Goal: Information Seeking & Learning: Learn about a topic

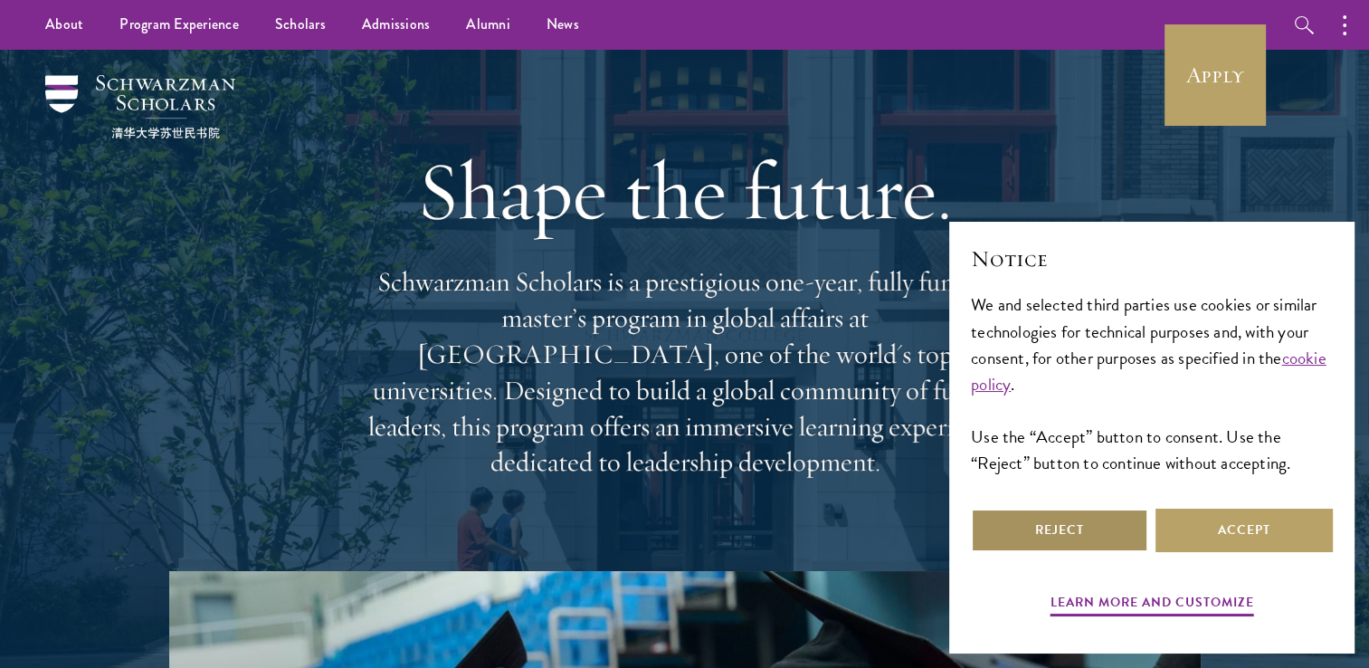
click at [1065, 527] on button "Reject" at bounding box center [1059, 529] width 177 height 43
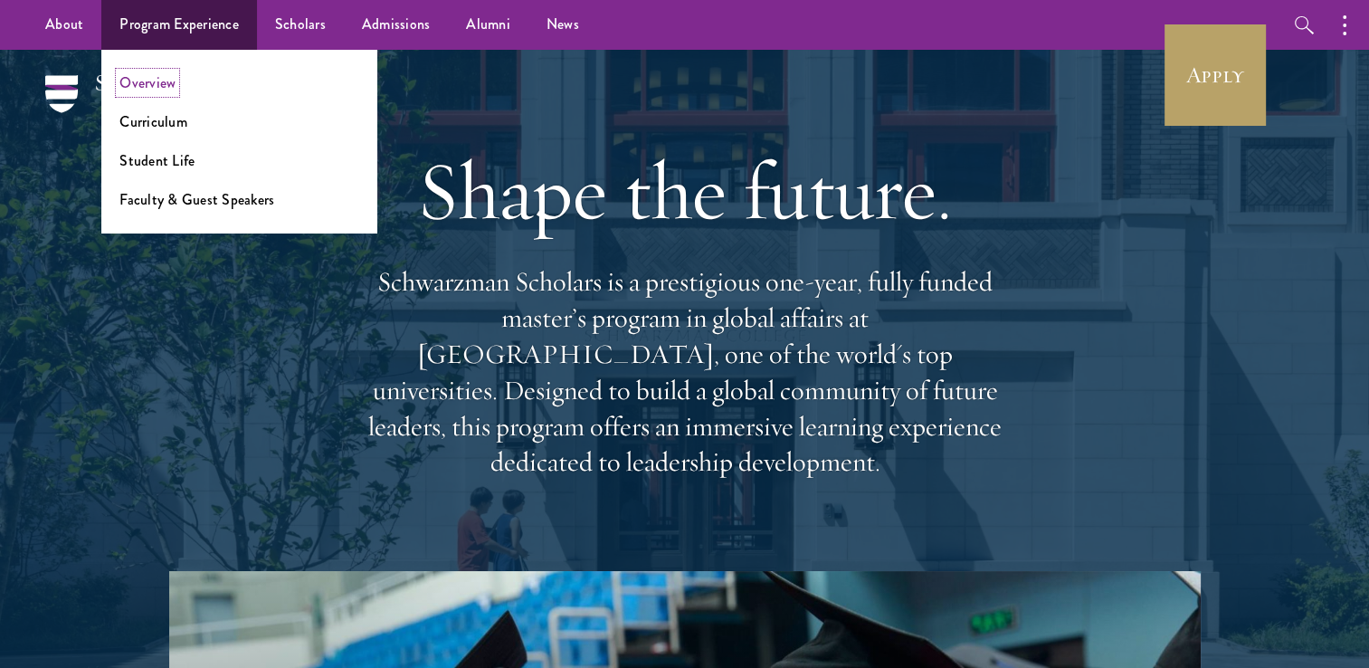
click at [155, 76] on link "Overview" at bounding box center [147, 82] width 56 height 21
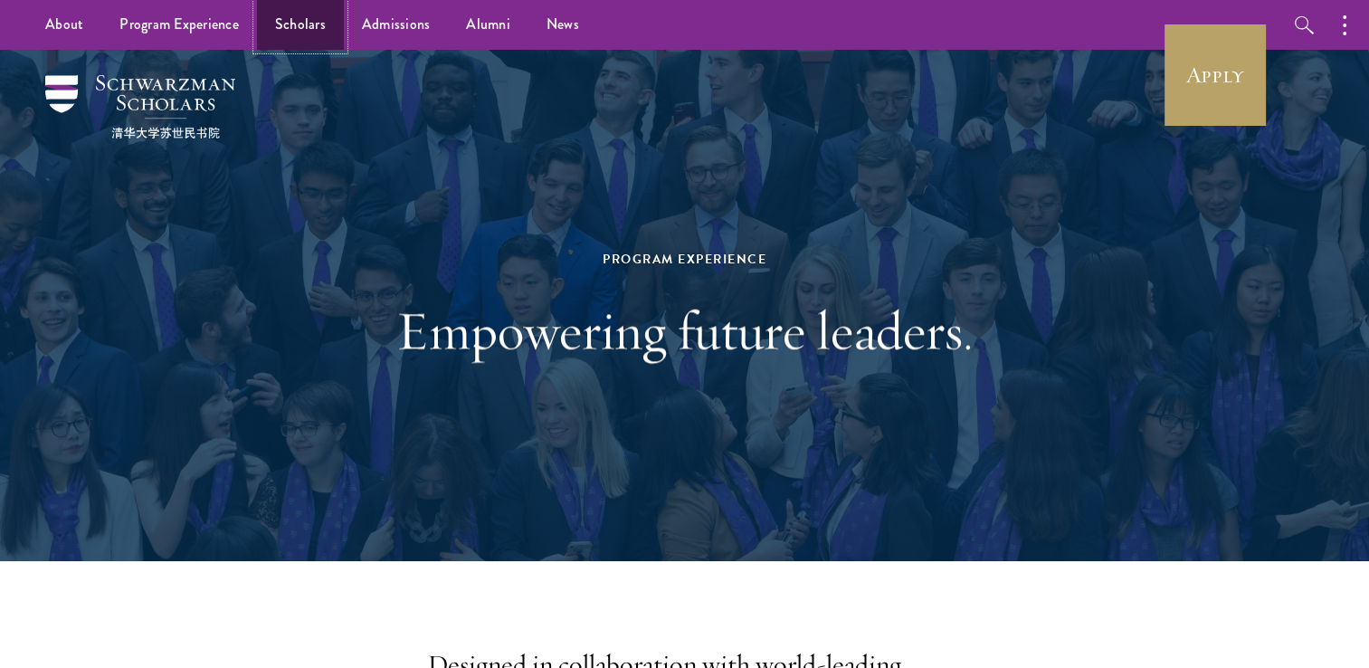
click at [296, 22] on link "Scholars" at bounding box center [300, 25] width 87 height 50
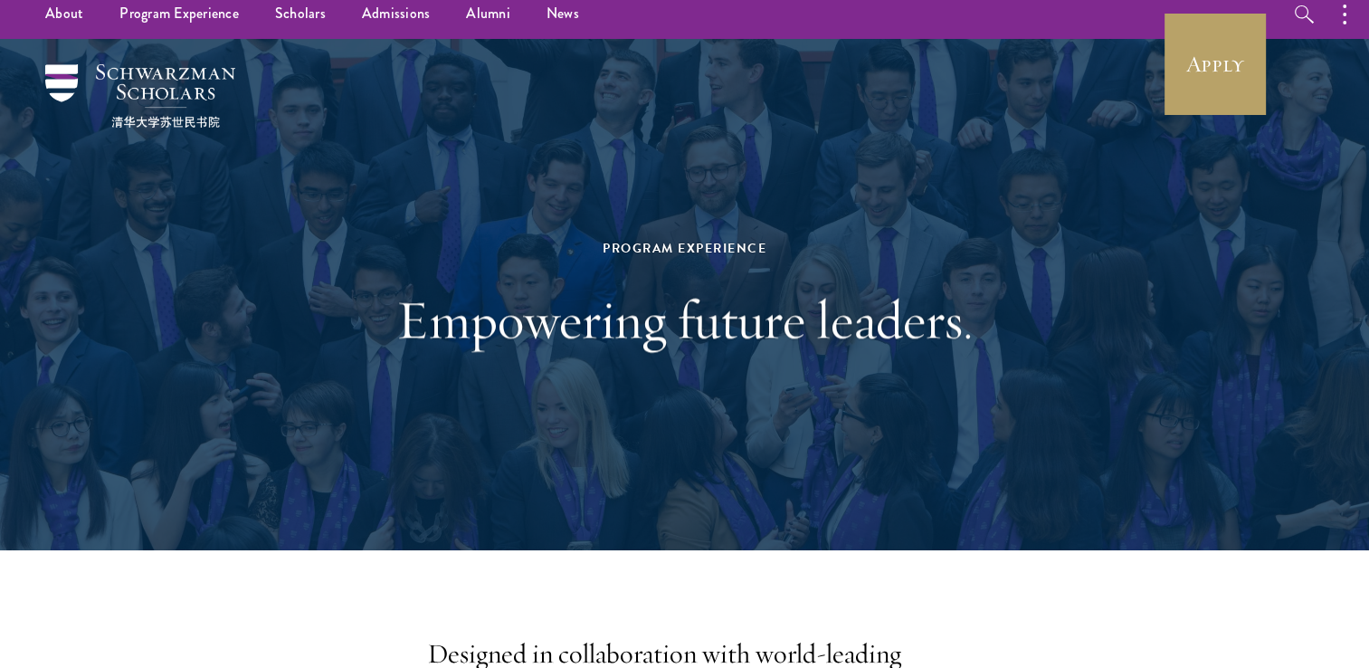
scroll to position [11, 0]
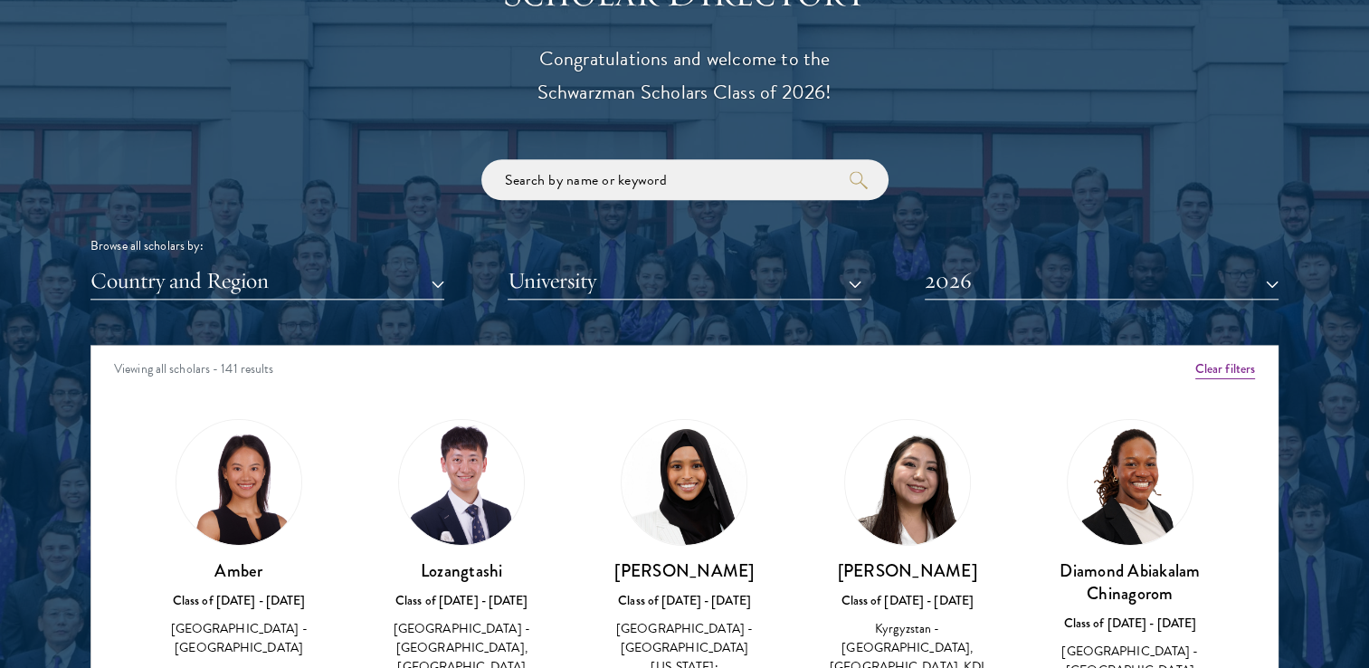
scroll to position [2066, 0]
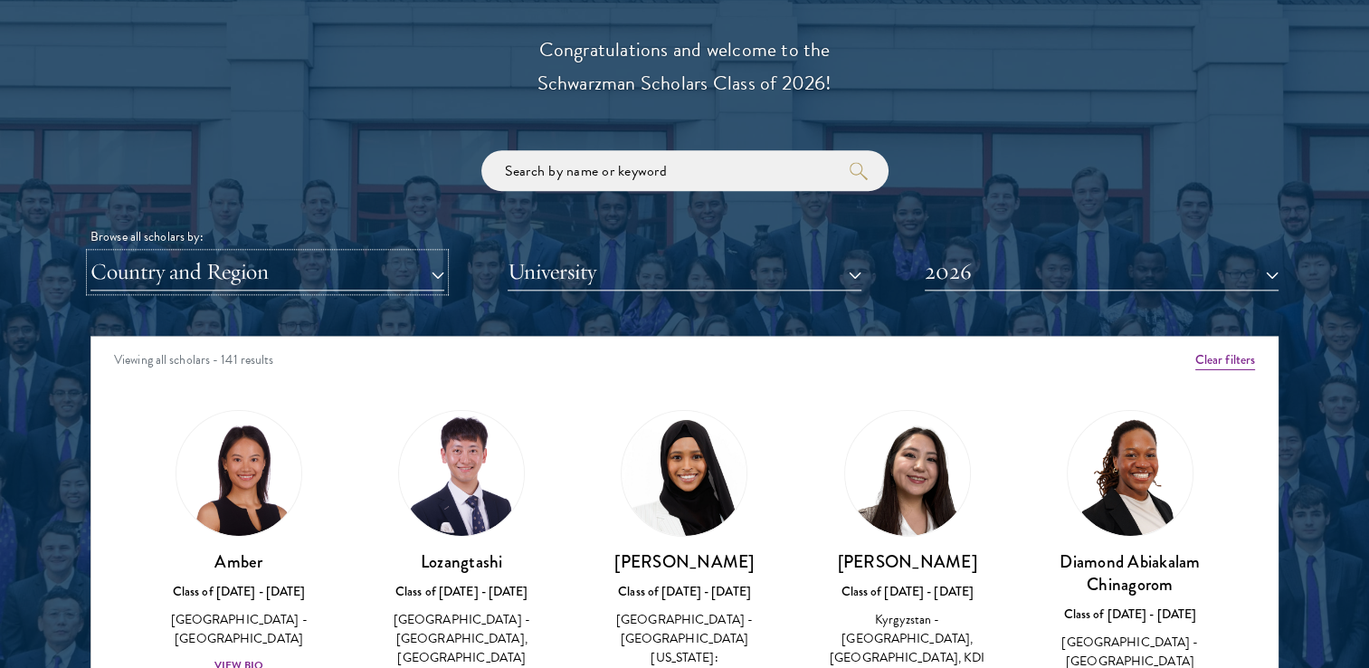
click at [442, 280] on button "Country and Region" at bounding box center [267, 271] width 354 height 37
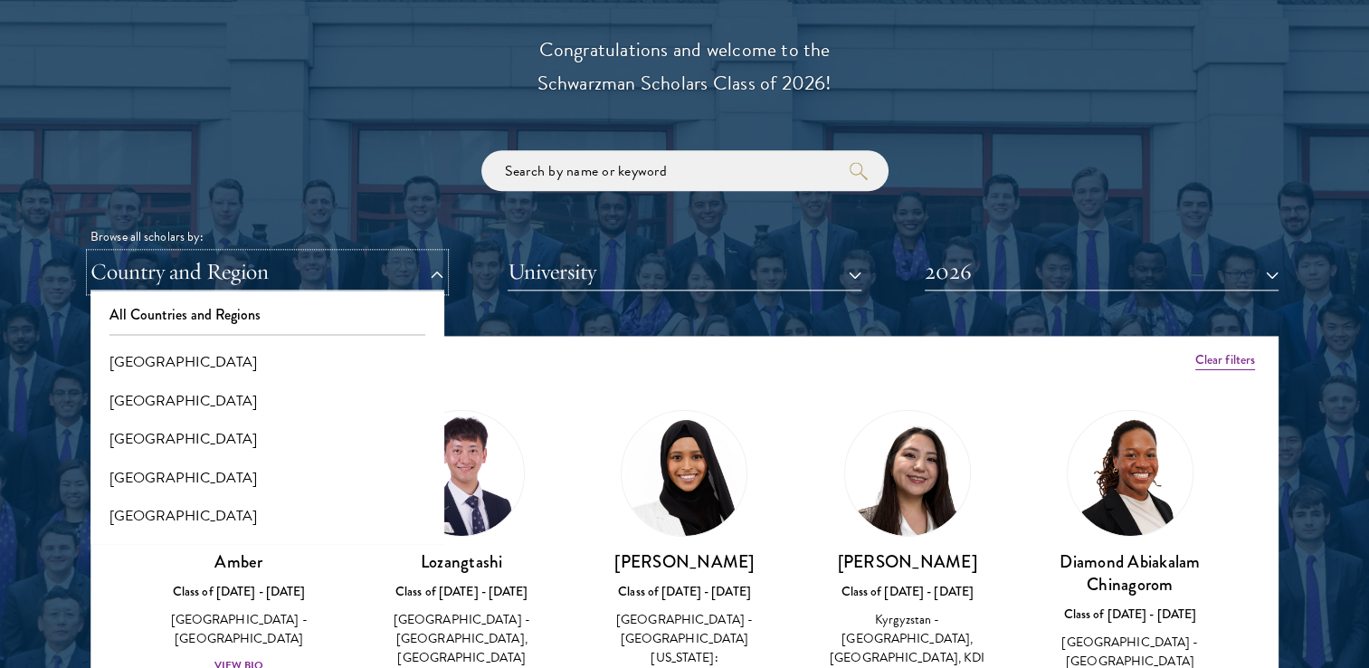
drag, startPoint x: 442, startPoint y: 280, endPoint x: 678, endPoint y: 344, distance: 244.4
click at [678, 344] on div "Scholar Directory Congratulations and welcome to the Schwarzman Scholars Class …" at bounding box center [684, 418] width 1188 height 920
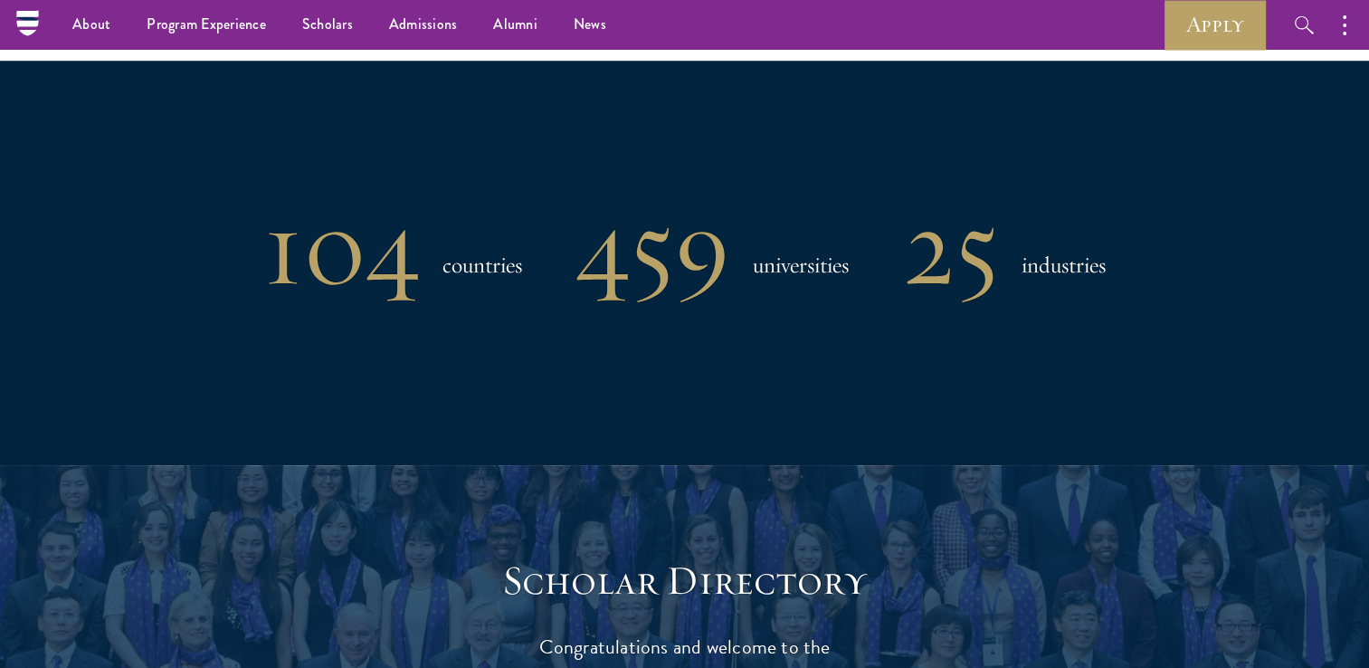
scroll to position [1429, 0]
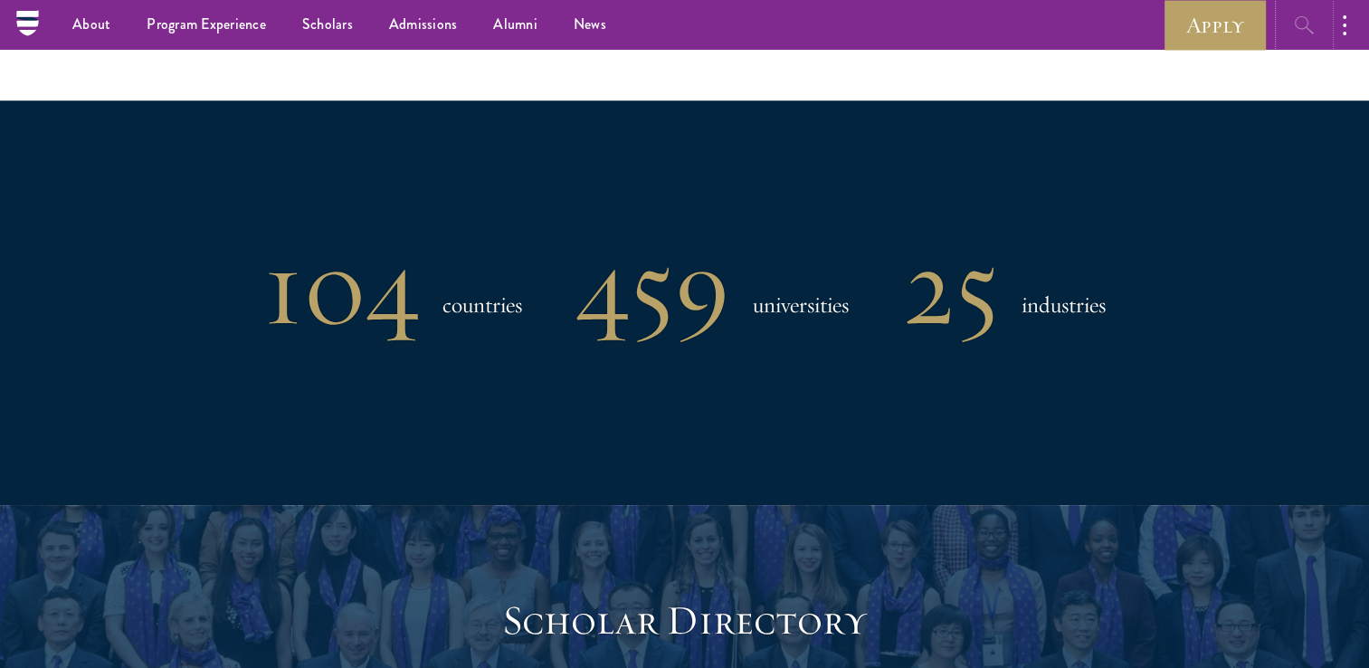
click at [1313, 36] on button "button" at bounding box center [1304, 25] width 50 height 50
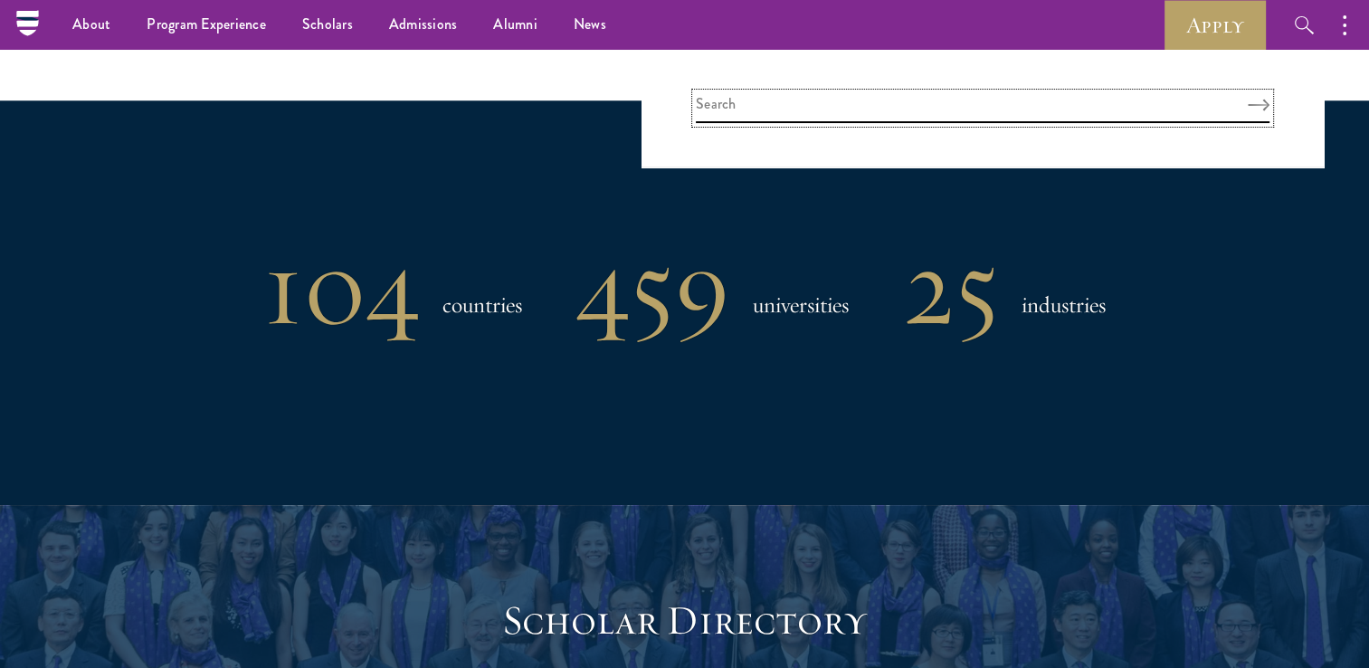
click at [1113, 97] on input "search" at bounding box center [982, 108] width 573 height 30
